Goal: Transaction & Acquisition: Download file/media

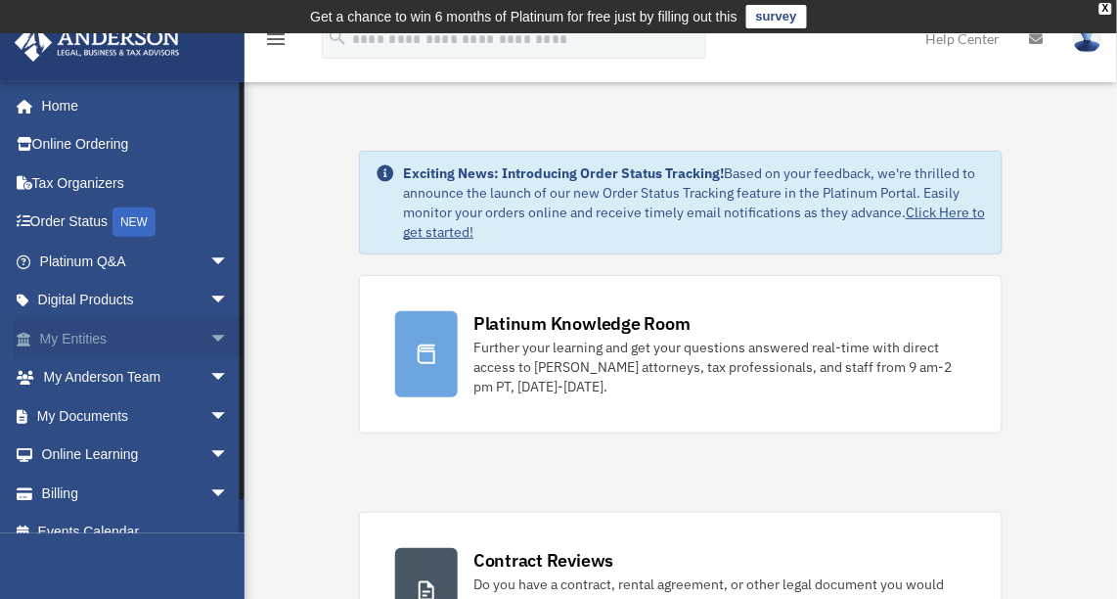
click at [209, 333] on span "arrow_drop_down" at bounding box center [228, 339] width 39 height 40
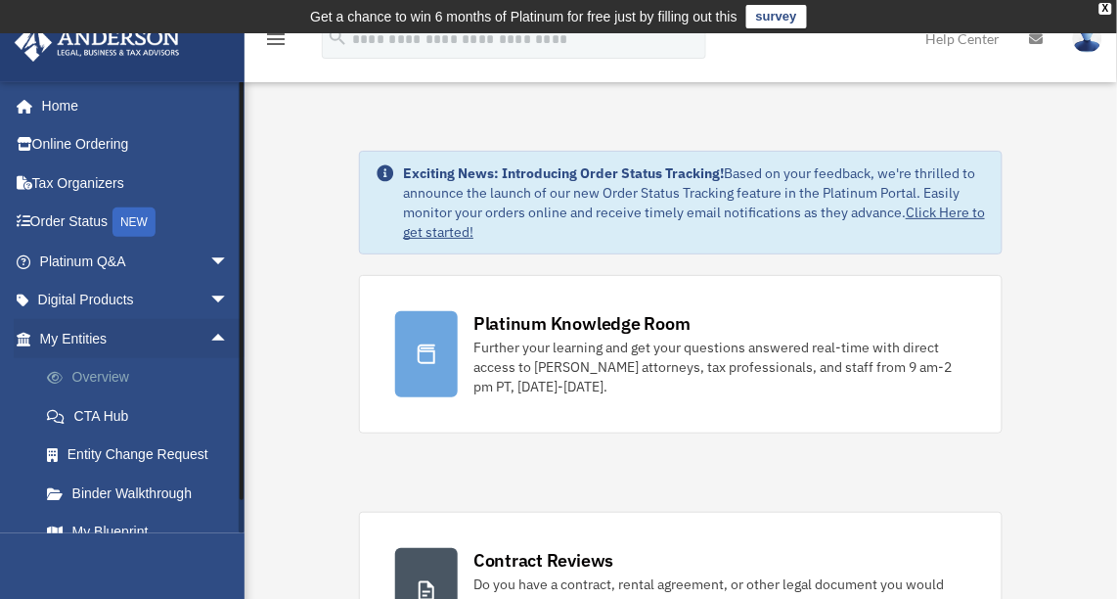
click at [104, 372] on link "Overview" at bounding box center [142, 377] width 231 height 39
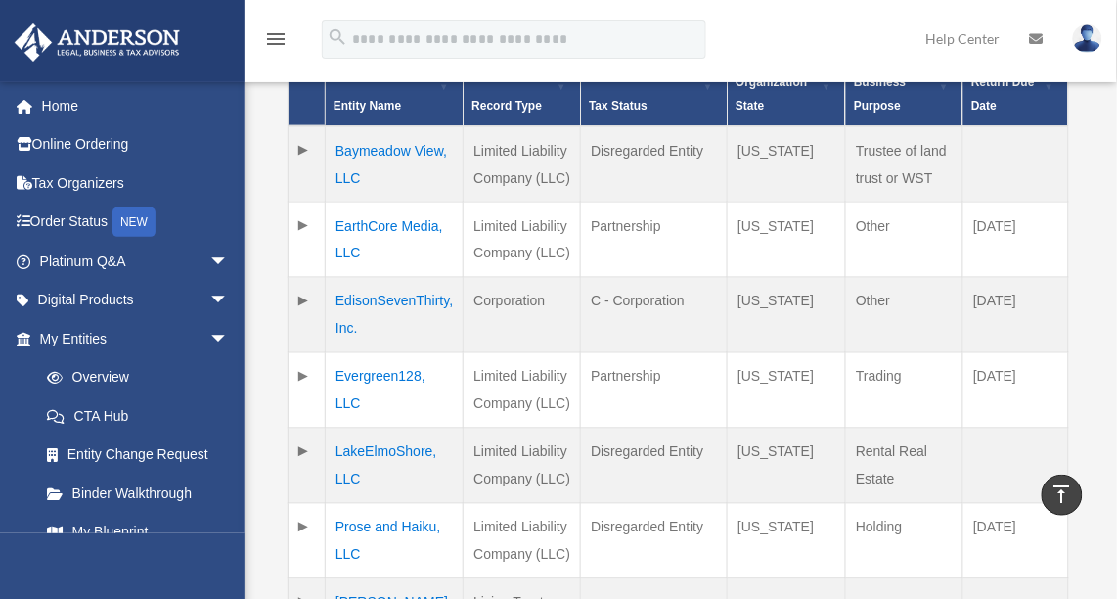
scroll to position [525, 0]
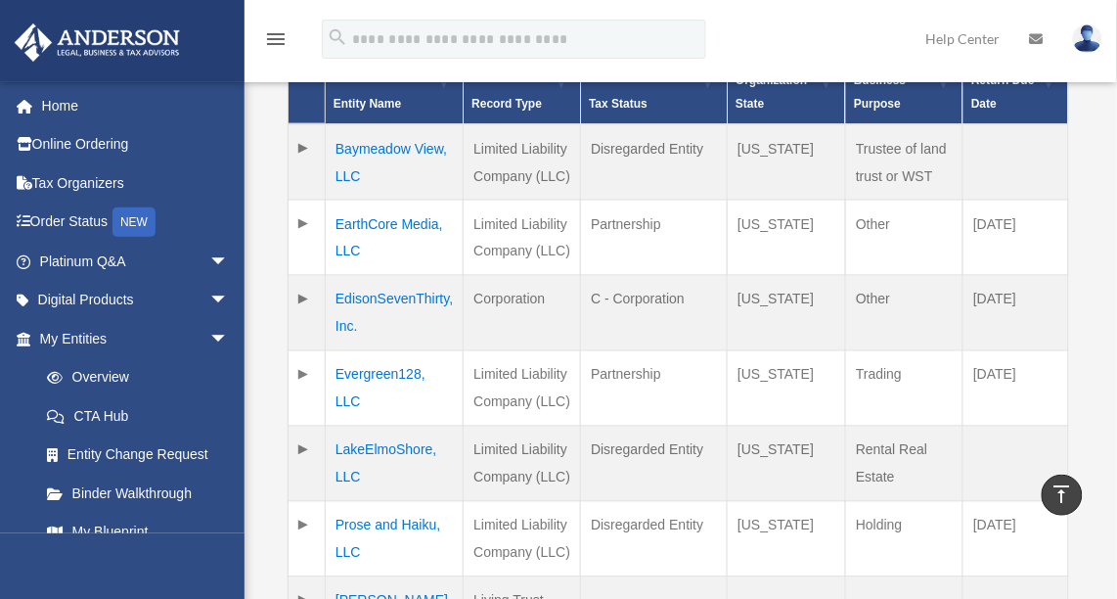
click at [377, 219] on td "EarthCore Media, LLC" at bounding box center [395, 237] width 138 height 75
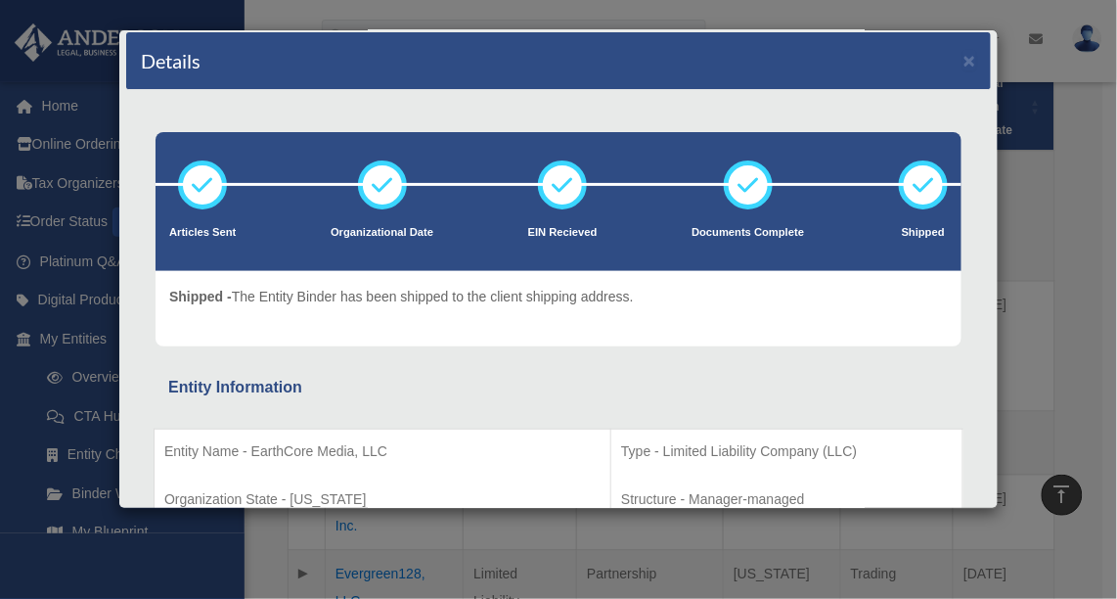
scroll to position [0, 0]
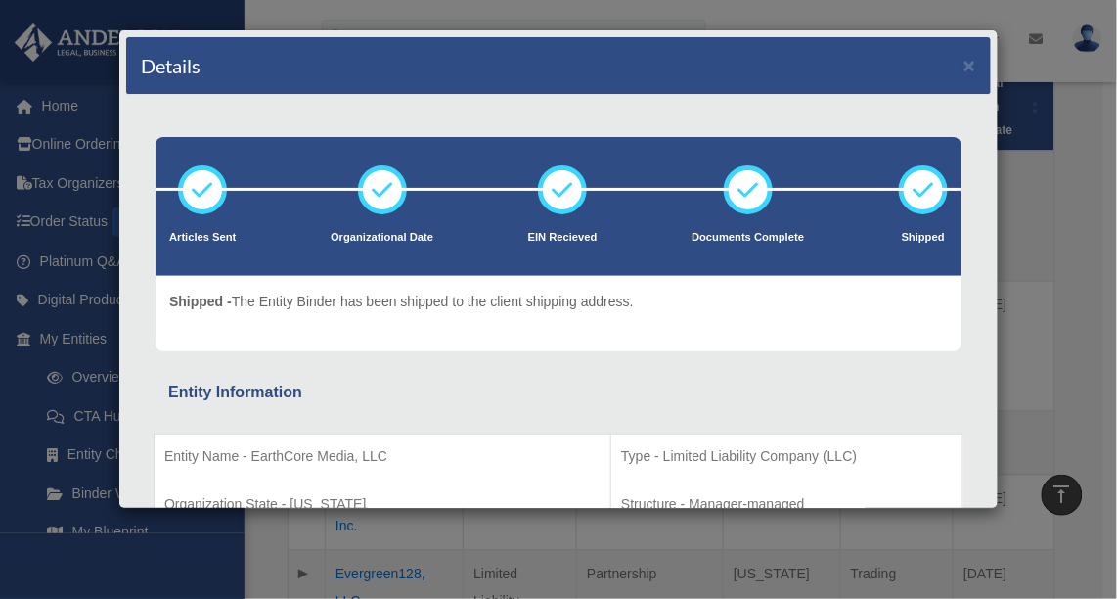
click at [1054, 203] on div "Details × Articles Sent Organizational Date" at bounding box center [558, 299] width 1117 height 599
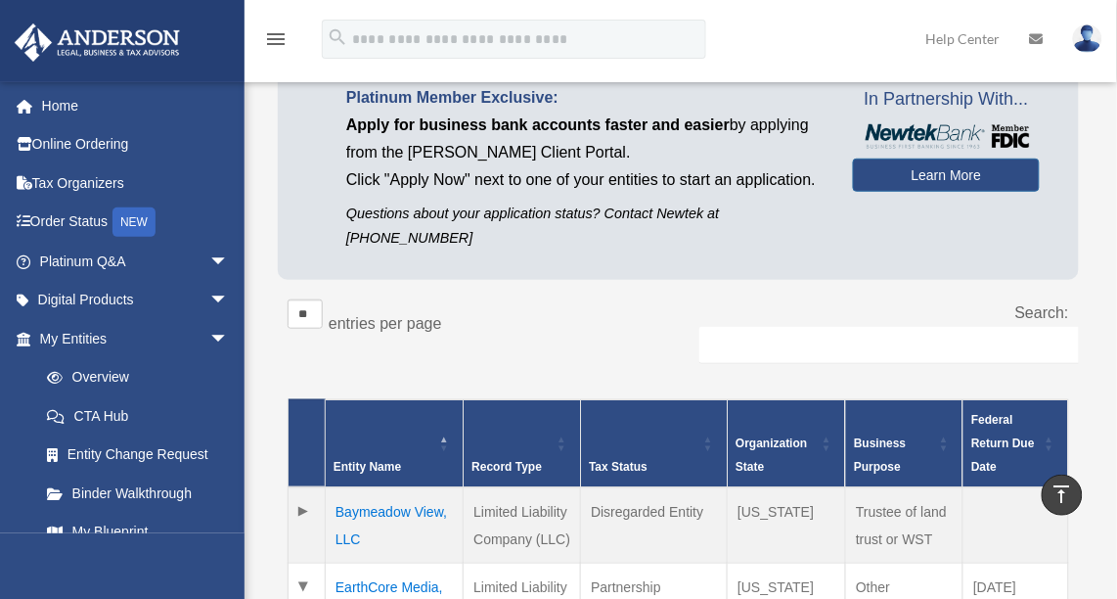
scroll to position [56, 0]
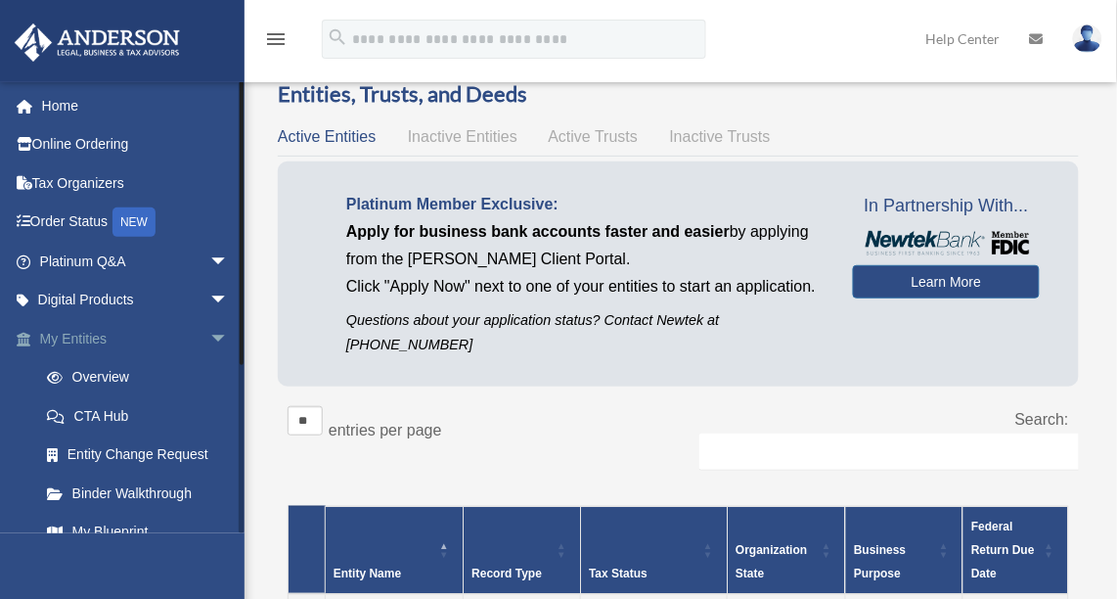
click at [209, 333] on span "arrow_drop_down" at bounding box center [228, 339] width 39 height 40
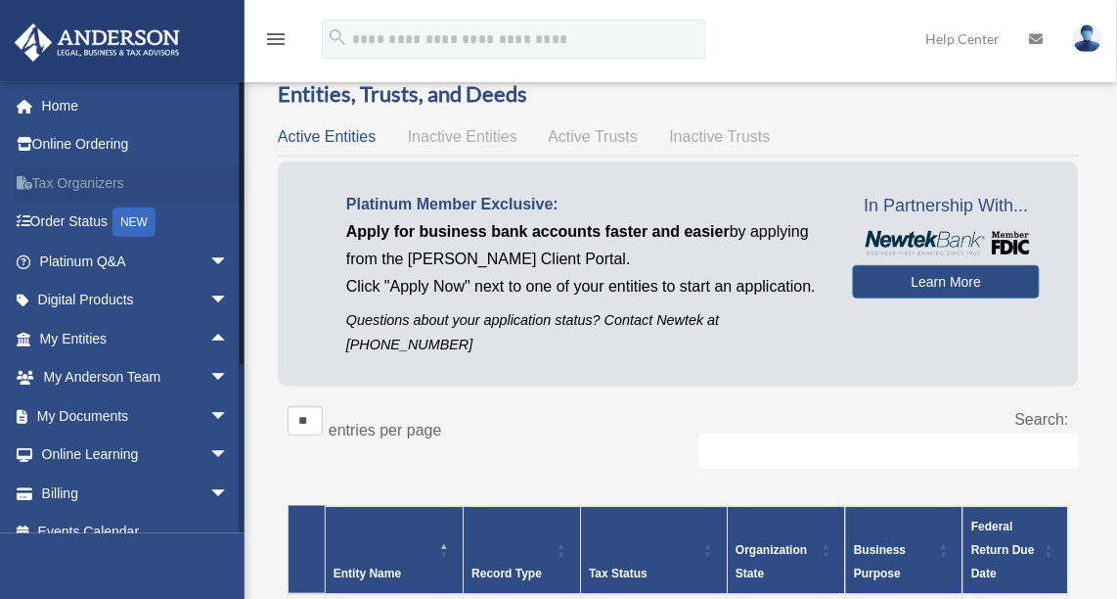
click at [85, 179] on link "Tax Organizers" at bounding box center [136, 182] width 245 height 39
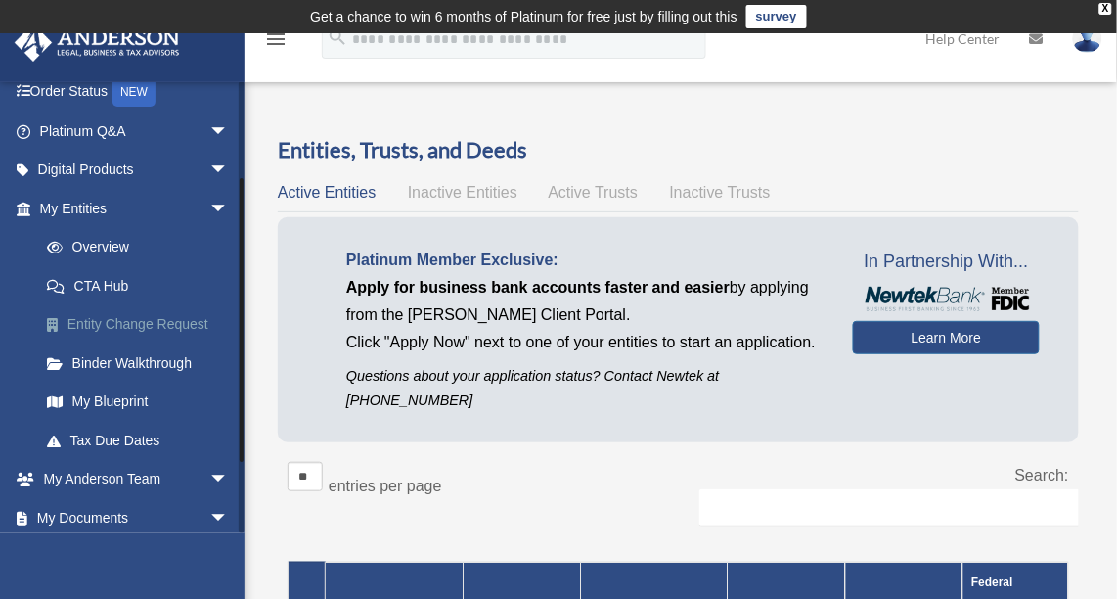
scroll to position [147, 0]
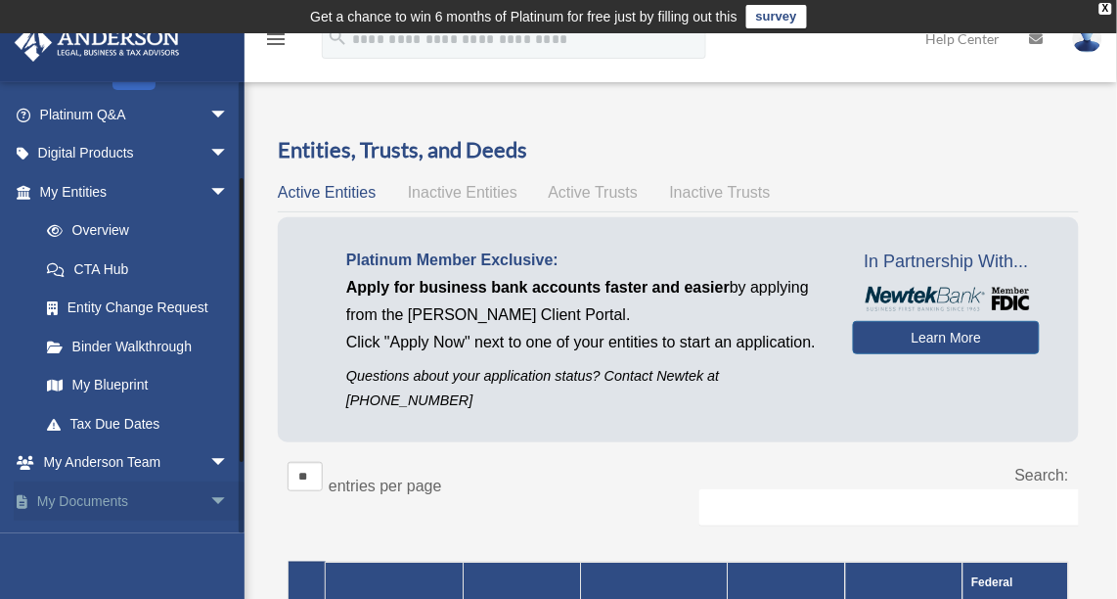
click at [113, 497] on link "My Documents arrow_drop_down" at bounding box center [136, 500] width 245 height 39
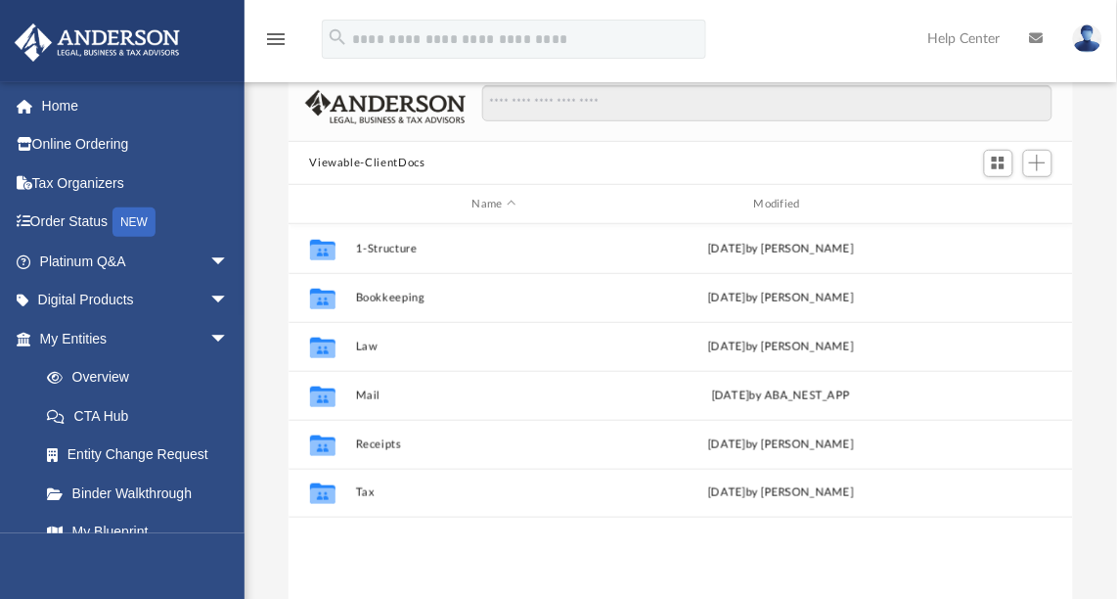
scroll to position [164, 0]
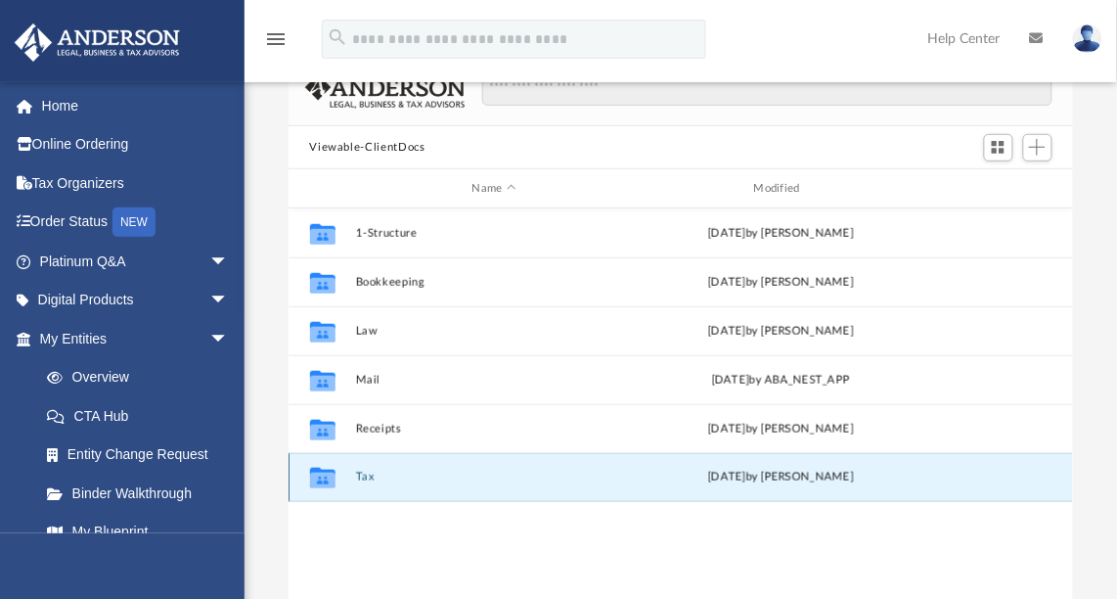
click at [363, 472] on button "Tax" at bounding box center [494, 478] width 278 height 13
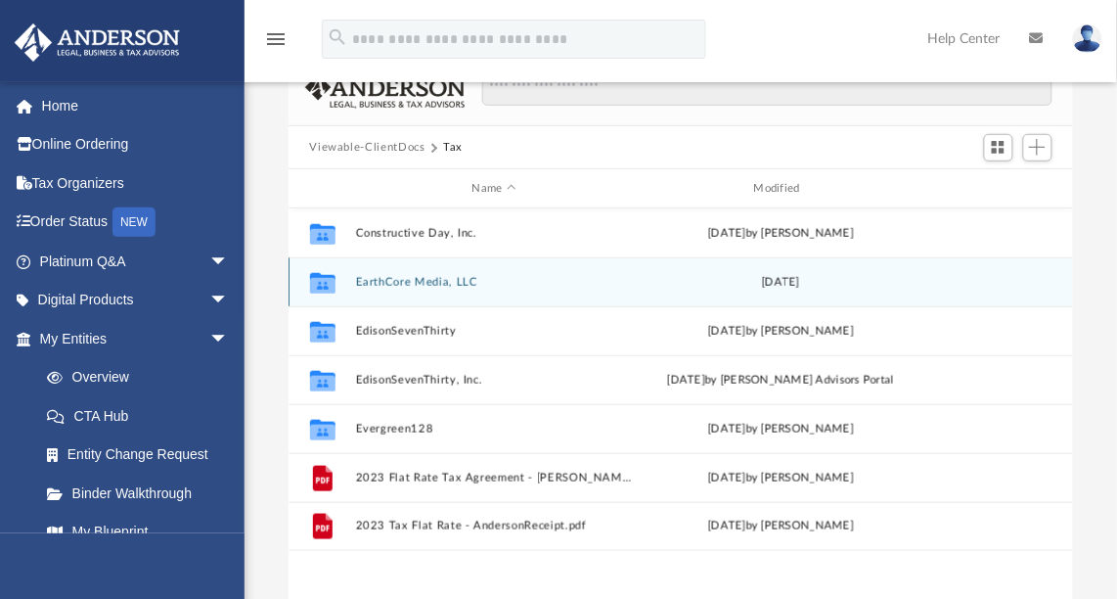
click at [394, 259] on div "Collaborated Folder EarthCore Media, LLC Fri Sep 13 2024" at bounding box center [682, 281] width 786 height 49
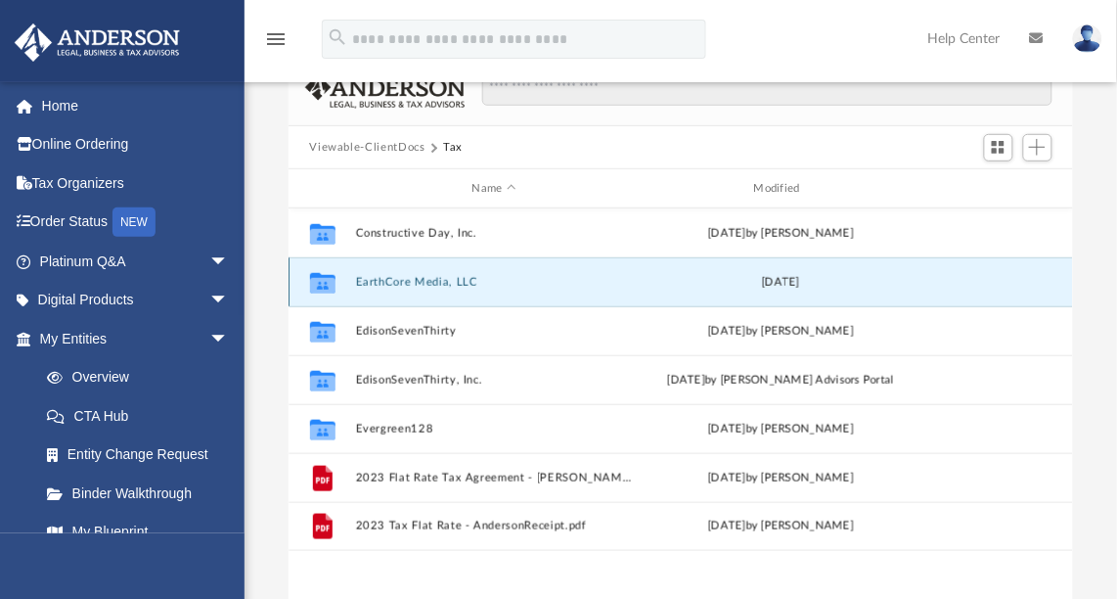
click at [391, 276] on button "EarthCore Media, LLC" at bounding box center [494, 282] width 278 height 13
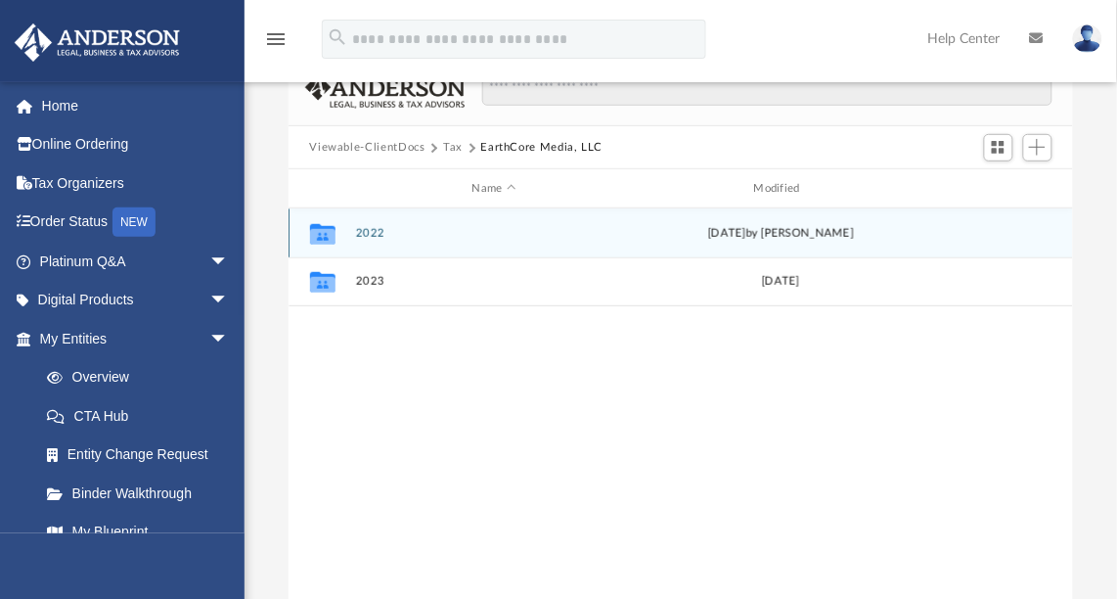
click at [368, 227] on button "2022" at bounding box center [494, 233] width 278 height 13
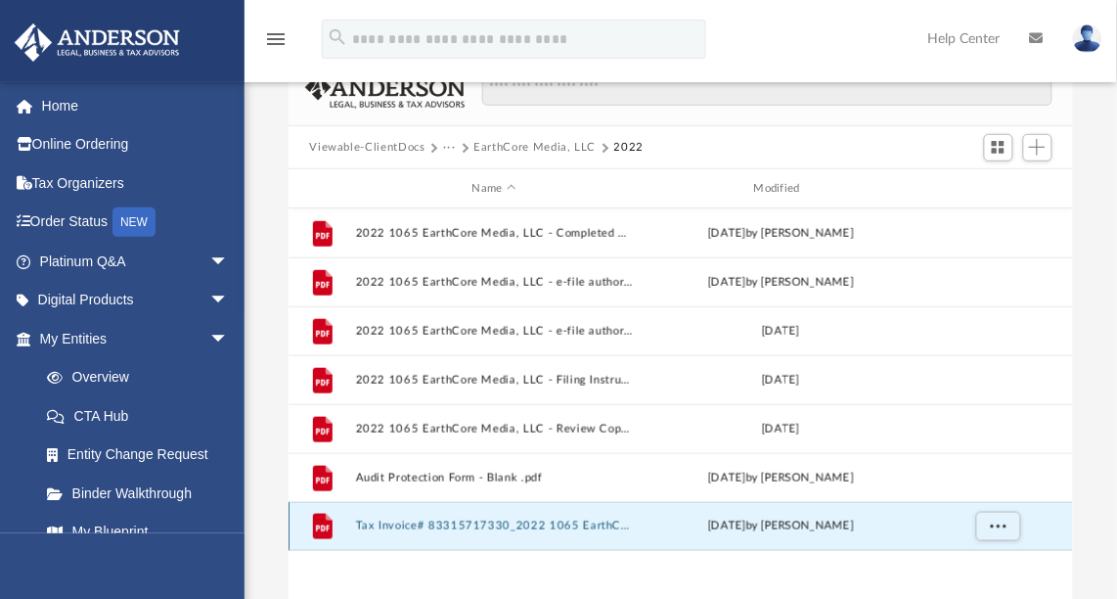
click at [435, 520] on button "Tax Invoice# 83315717330_2022 1065 EarthCore Media, LLC.pdf" at bounding box center [494, 526] width 278 height 13
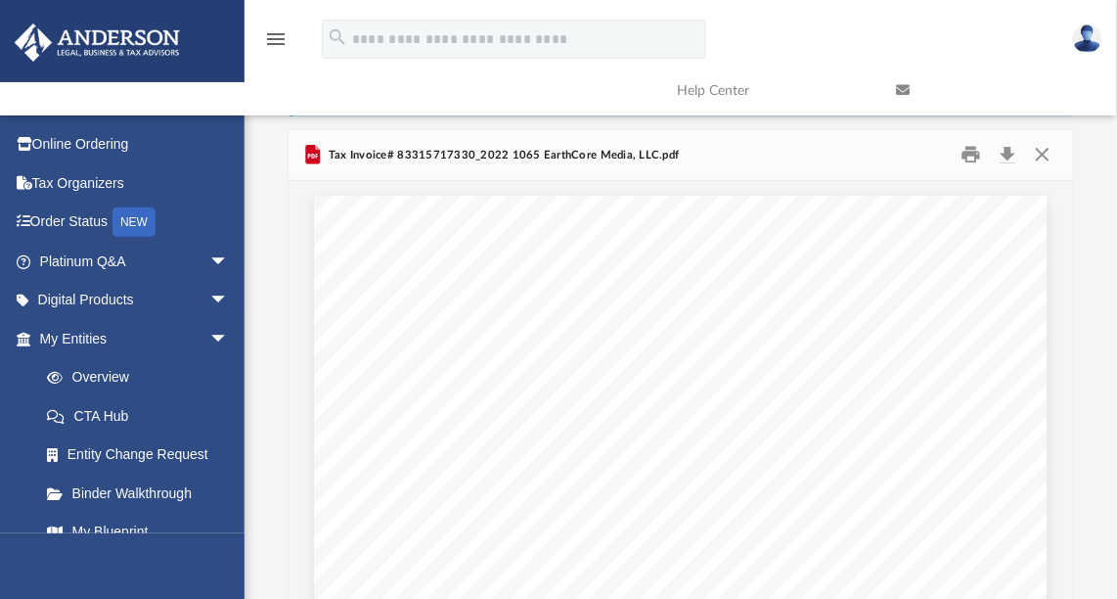
scroll to position [0, 0]
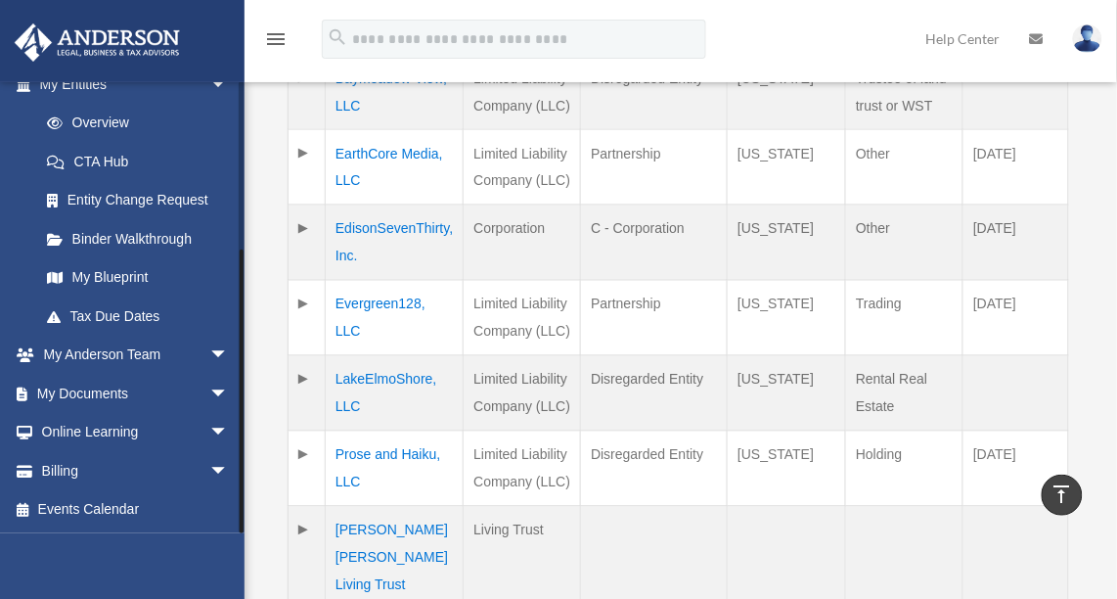
scroll to position [599, 0]
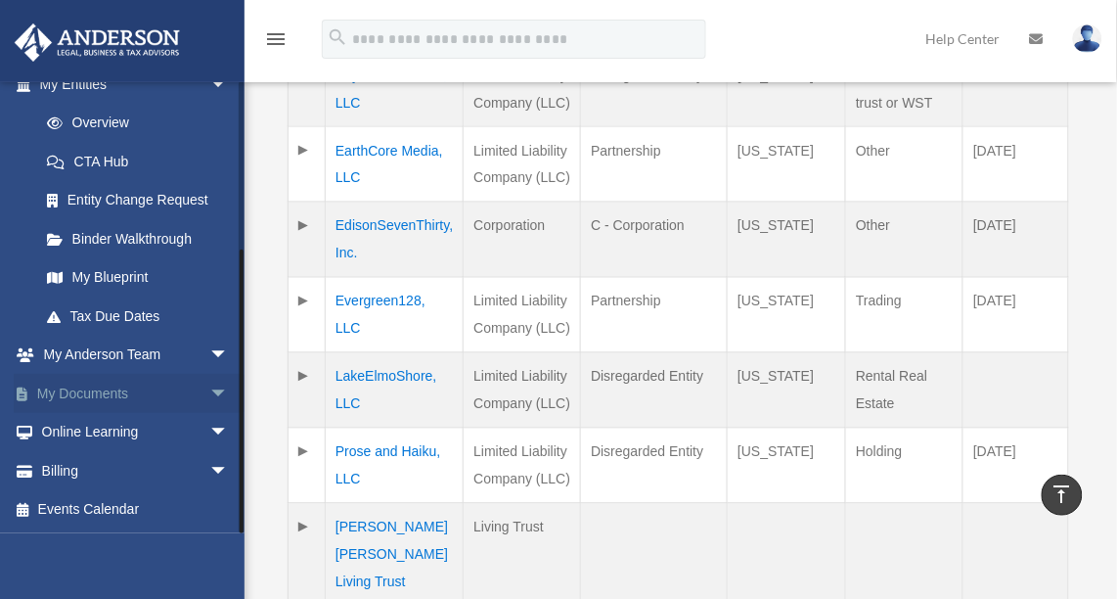
click at [112, 389] on link "My Documents arrow_drop_down" at bounding box center [136, 393] width 245 height 39
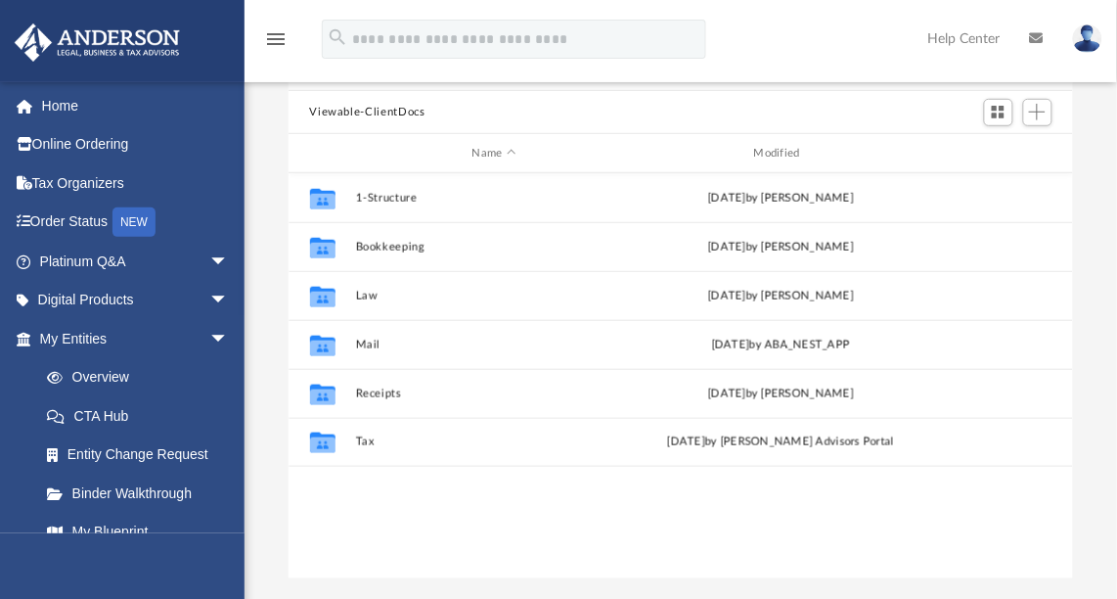
scroll to position [201, 0]
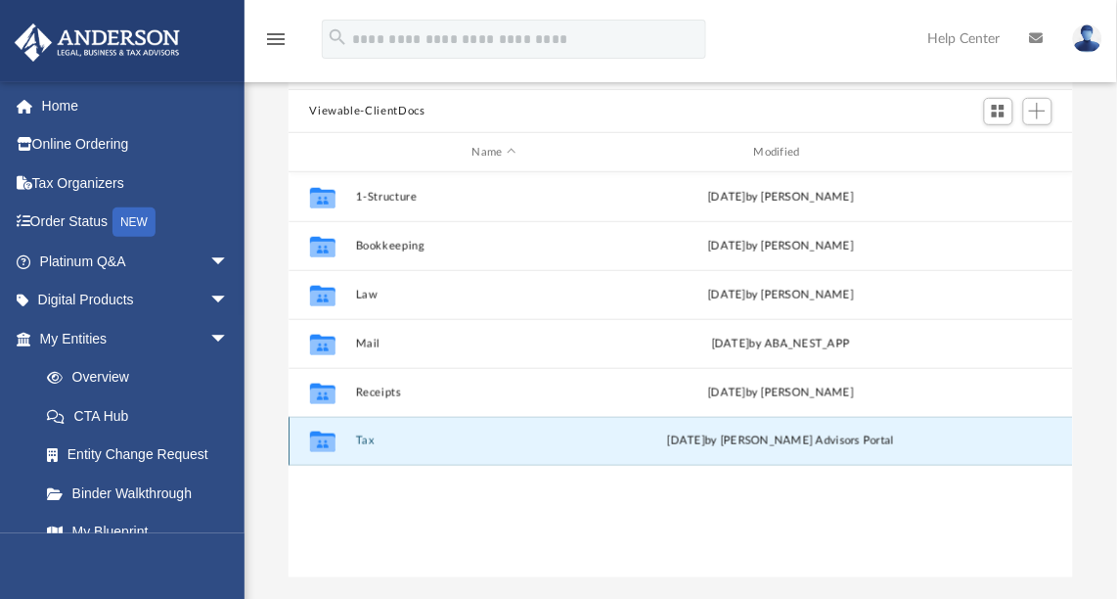
click at [367, 435] on button "Tax" at bounding box center [494, 441] width 278 height 13
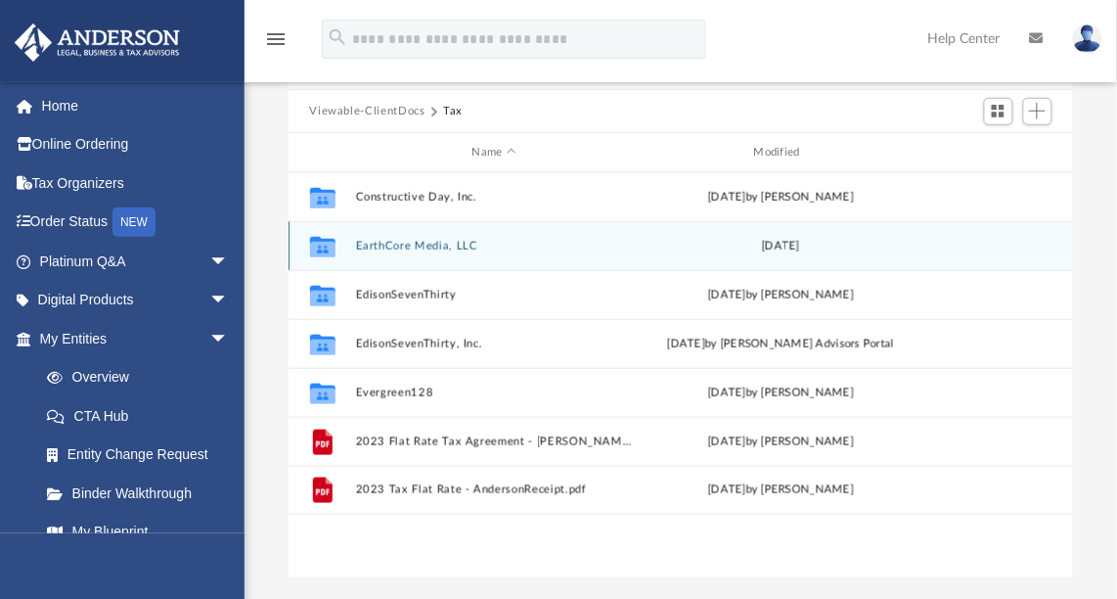
click at [408, 240] on button "EarthCore Media, LLC" at bounding box center [494, 246] width 278 height 13
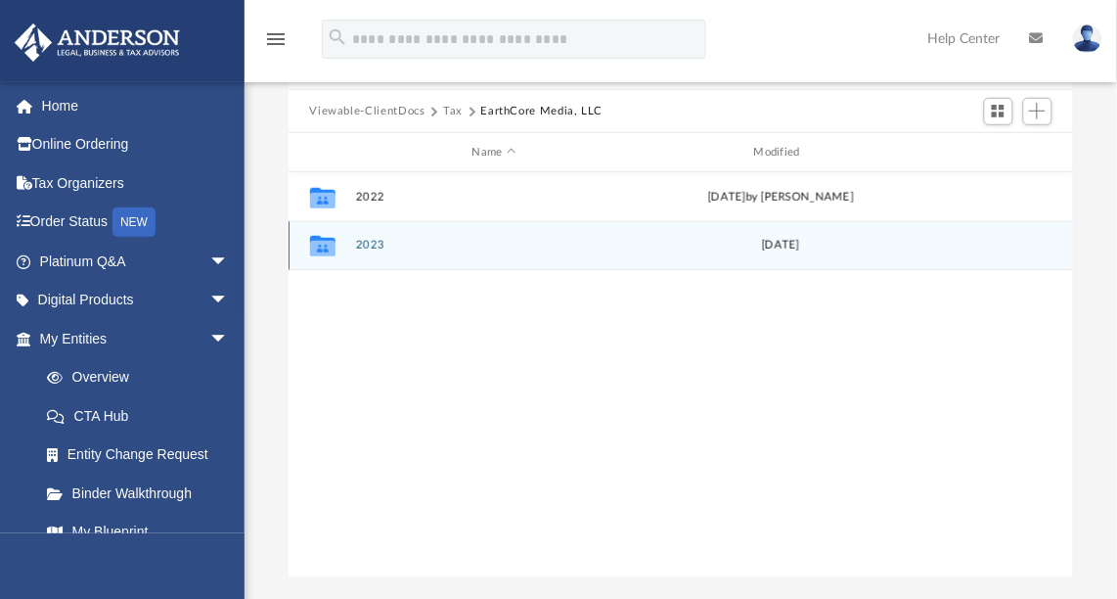
click at [370, 240] on button "2023" at bounding box center [494, 246] width 278 height 13
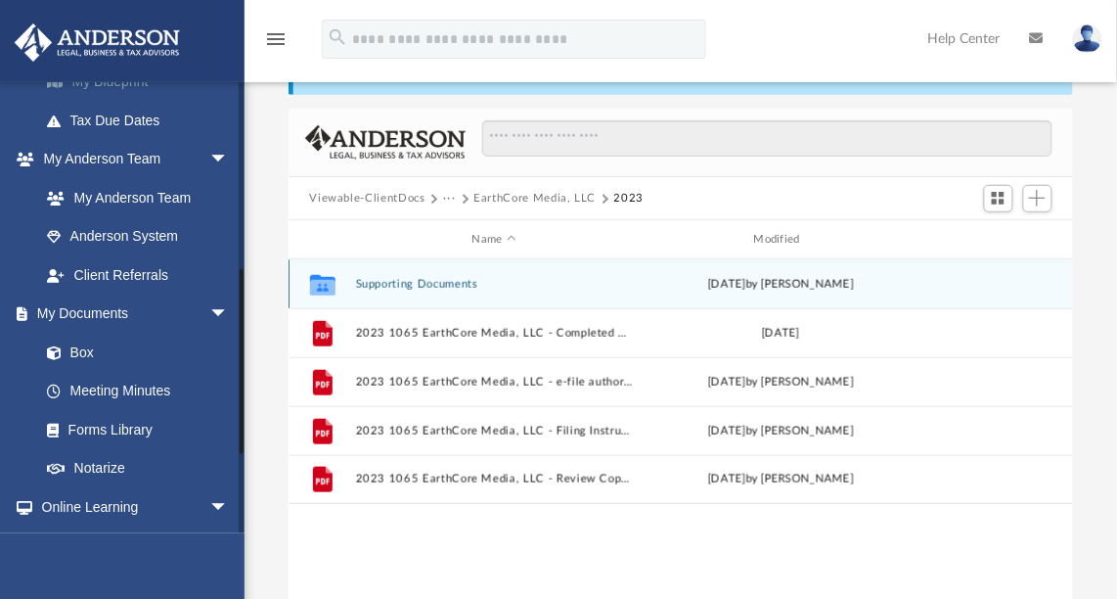
scroll to position [450, 0]
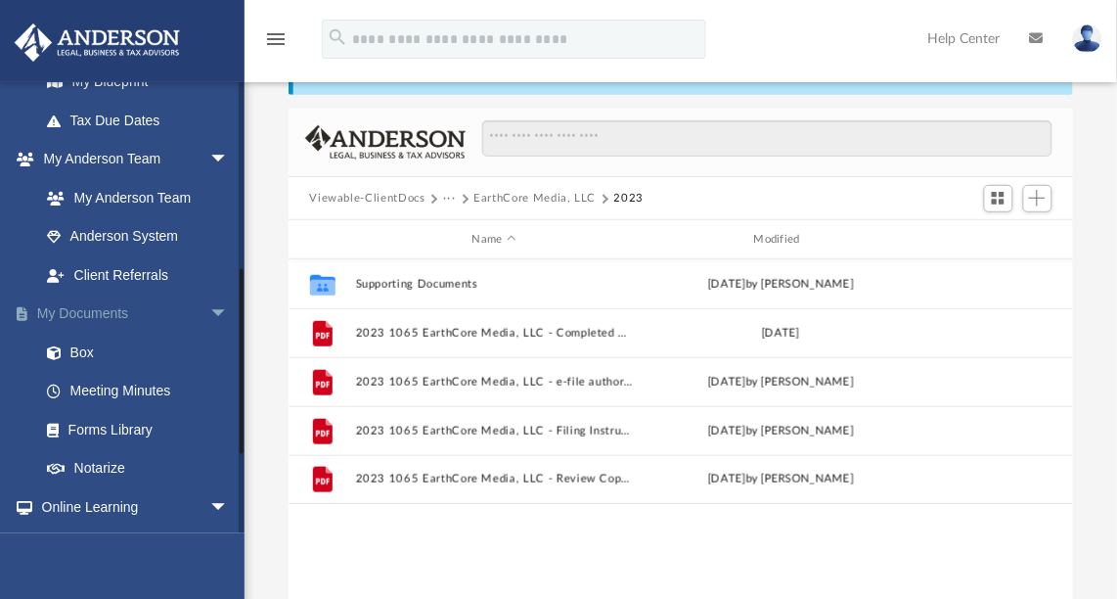
click at [93, 308] on link "My Documents arrow_drop_down" at bounding box center [136, 313] width 245 height 39
